Goal: Find specific page/section: Find specific page/section

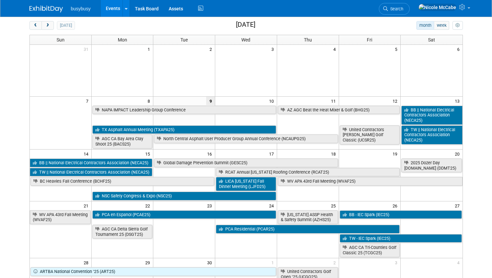
scroll to position [31, 0]
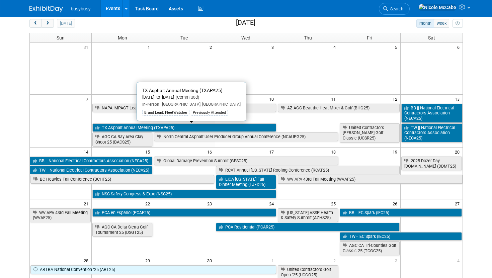
click at [169, 127] on link "TX Asphalt Annual Meeting (TXAPA25)" at bounding box center [184, 128] width 184 height 9
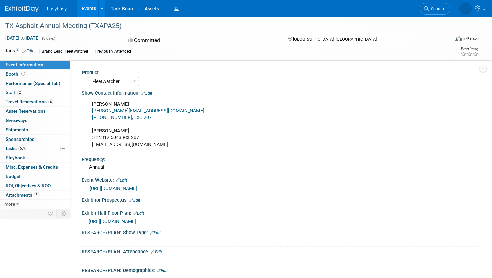
select select "FleetWatcher"
select select "Member"
click at [38, 89] on link "2 Staff 2" at bounding box center [35, 92] width 70 height 9
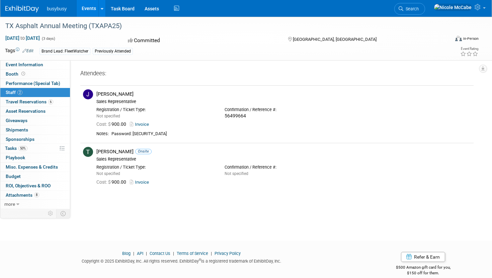
click at [61, 12] on ul "busybusy Events Add Event Bulk Upload Events Shareable Event Boards Recently Vi…" at bounding box center [114, 8] width 134 height 17
click at [59, 8] on span "busybusy" at bounding box center [57, 8] width 20 height 5
click at [23, 8] on img at bounding box center [21, 9] width 33 height 7
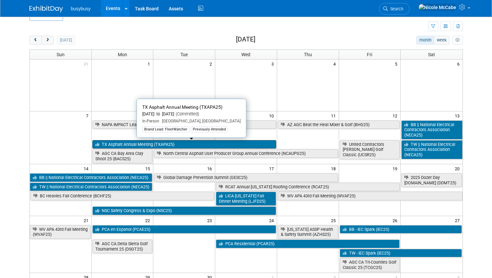
scroll to position [18, 0]
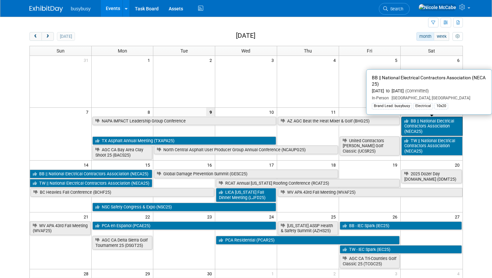
click at [429, 124] on link "BB || National Electrical Contractors Association (NECA25)" at bounding box center [432, 126] width 61 height 19
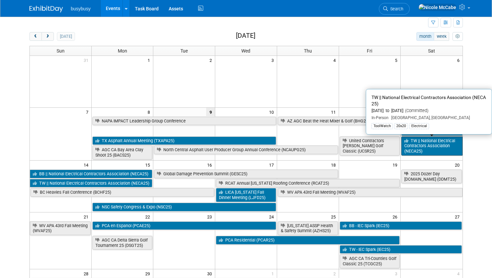
click at [417, 144] on link "TW || National Electrical Contractors Association (NECA25)" at bounding box center [432, 146] width 61 height 19
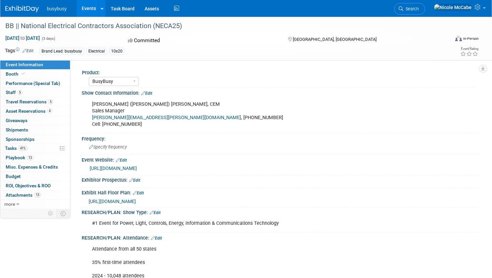
select select "BusyBusy"
click at [38, 73] on link "Booth" at bounding box center [35, 74] width 70 height 9
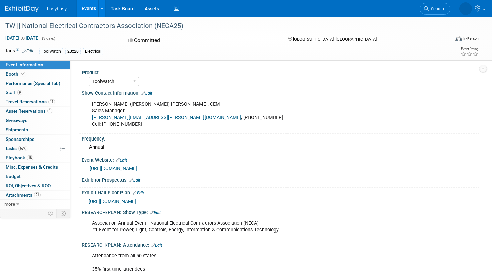
select select "ToolWatch"
click at [28, 71] on link "Booth" at bounding box center [35, 74] width 70 height 9
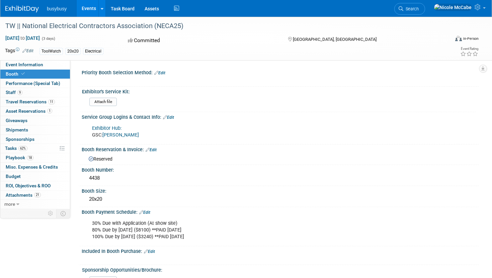
click at [31, 9] on img at bounding box center [21, 9] width 33 height 7
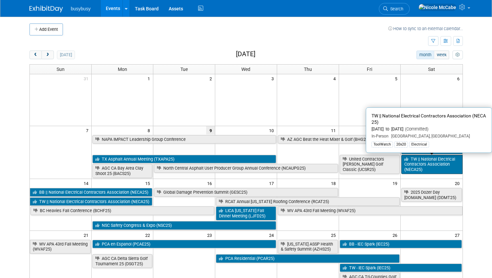
click at [429, 164] on link "TW || National Electrical Contractors Association (NECA25)" at bounding box center [432, 164] width 61 height 19
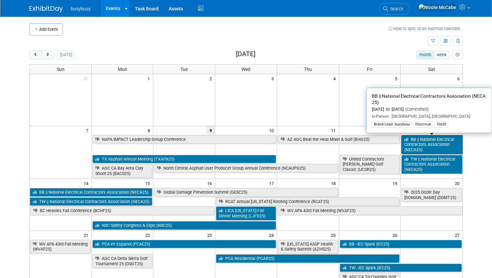
click at [435, 143] on link "BB || National Electrical Contractors Association (NECA25)" at bounding box center [432, 144] width 61 height 19
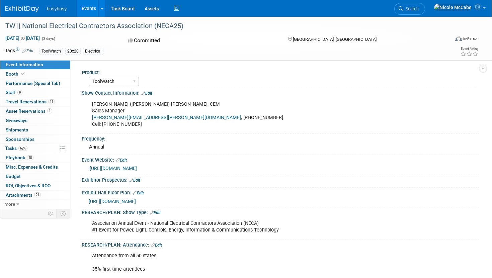
select select "ToolWatch"
click at [51, 75] on link "Booth" at bounding box center [35, 74] width 70 height 9
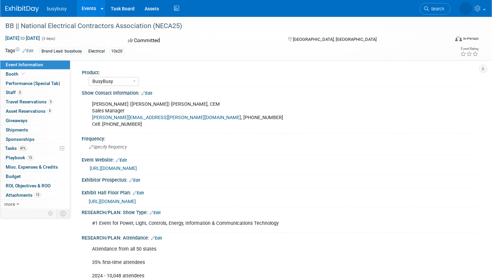
select select "BusyBusy"
click at [39, 74] on link "Booth" at bounding box center [35, 74] width 70 height 9
